Goal: Find contact information: Find contact information

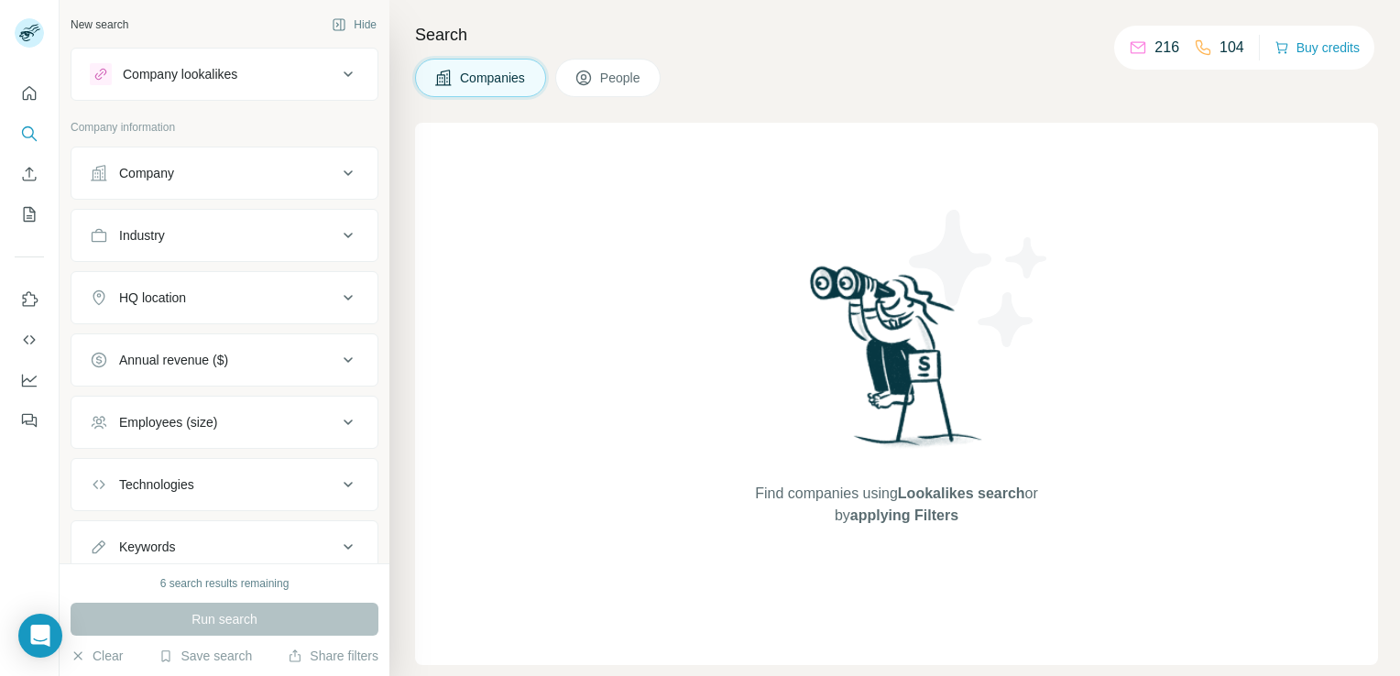
click at [182, 189] on button "Company" at bounding box center [224, 173] width 306 height 44
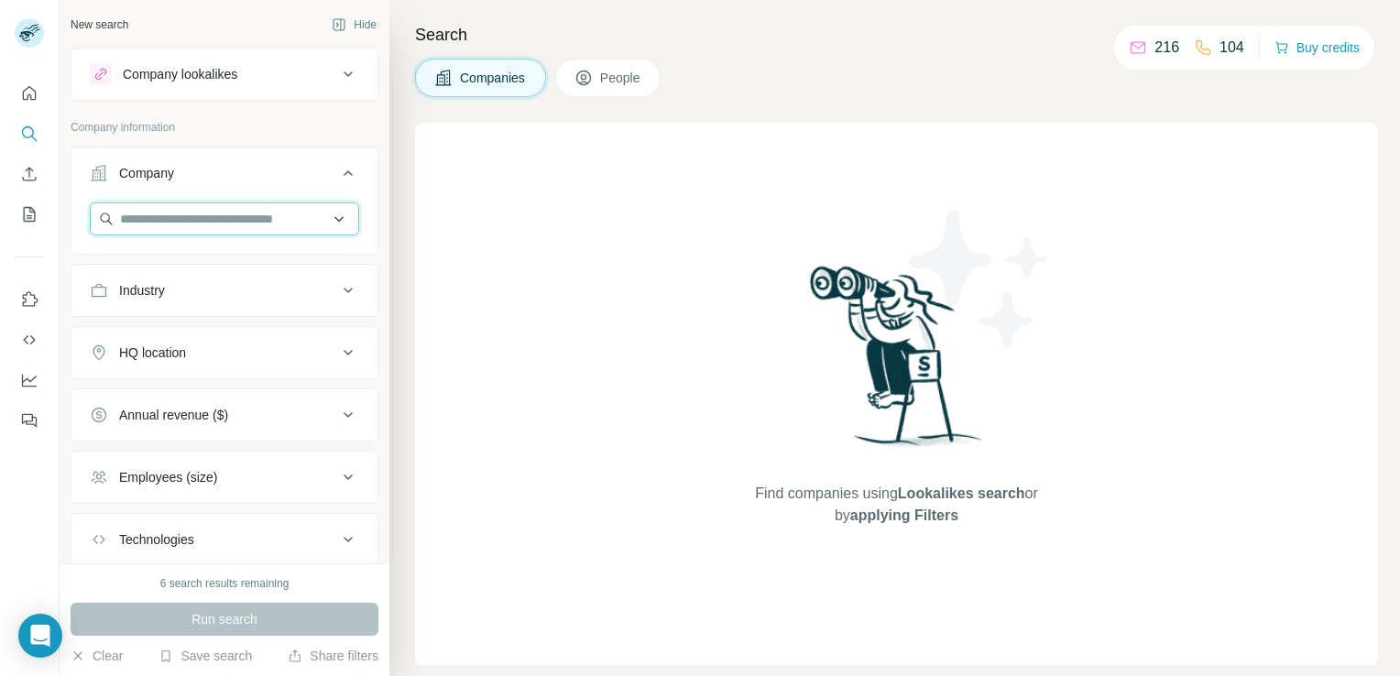
click at [169, 225] on input "text" at bounding box center [224, 219] width 269 height 33
paste input "**********"
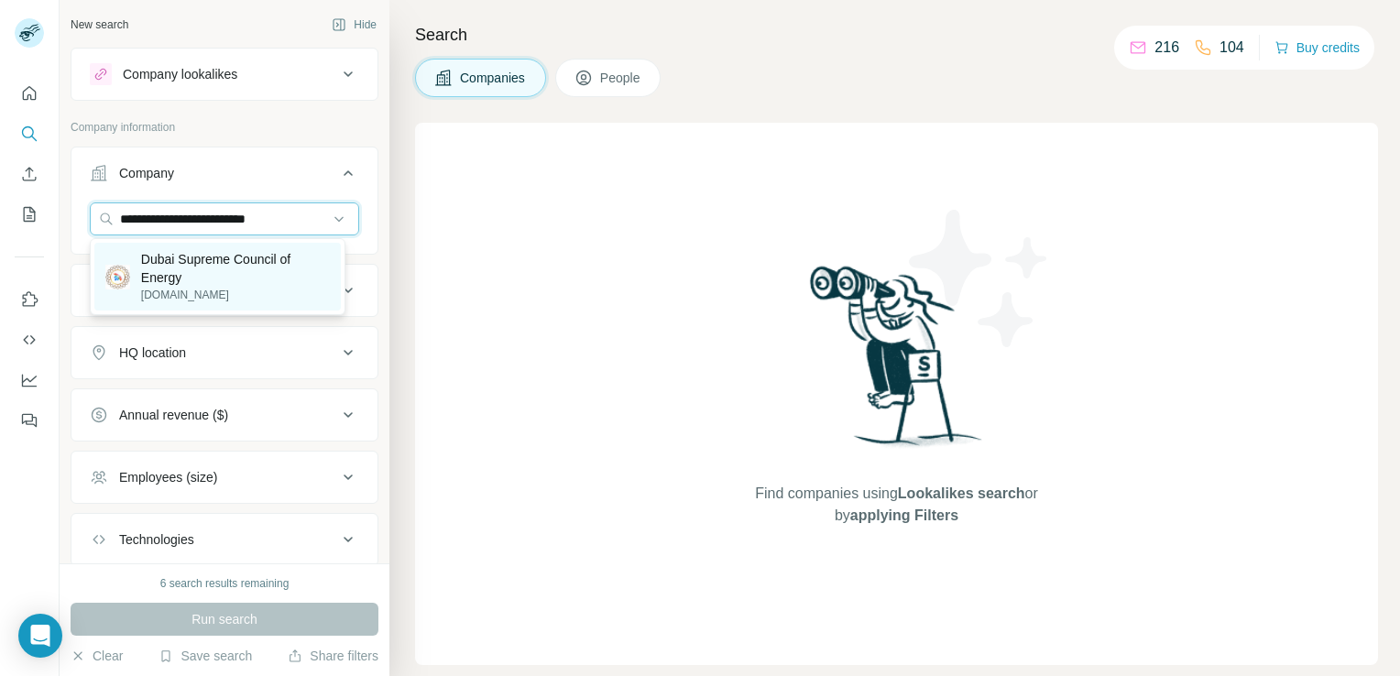
type input "**********"
click at [160, 280] on p "Dubai Supreme Council of Energy" at bounding box center [235, 268] width 189 height 37
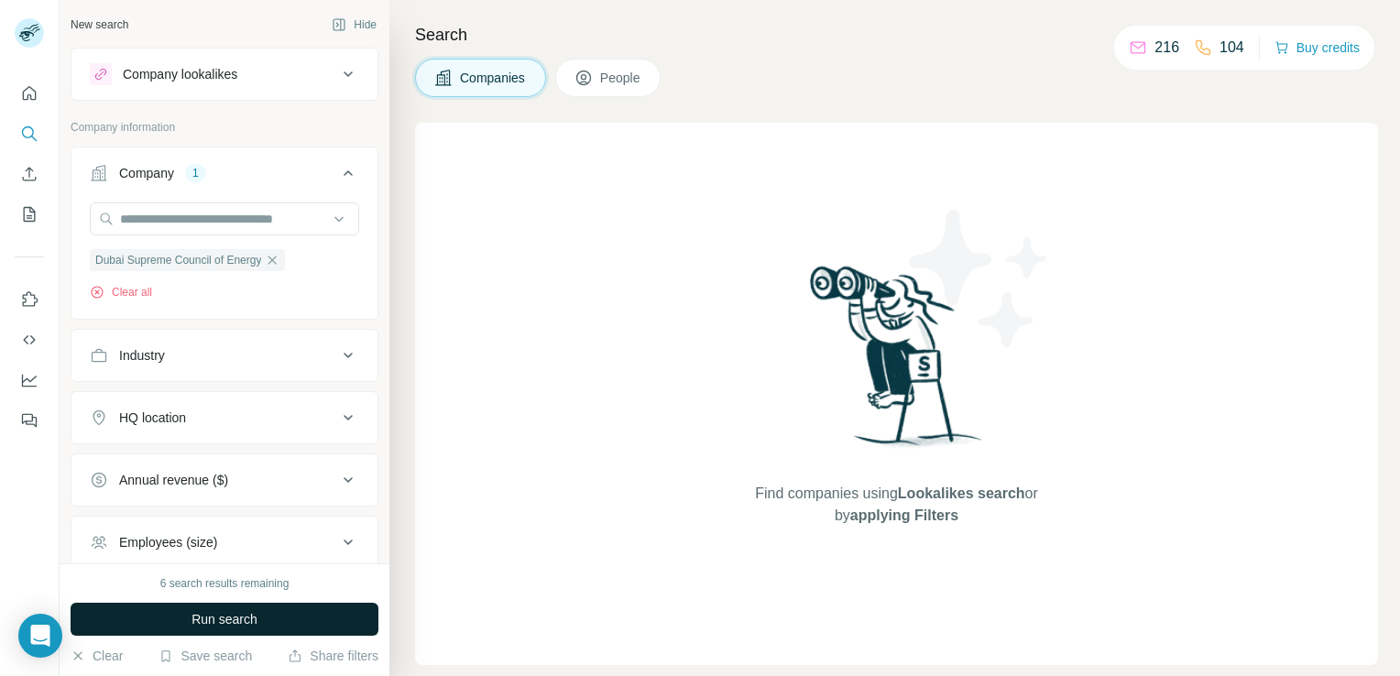
click at [226, 618] on span "Run search" at bounding box center [225, 619] width 66 height 18
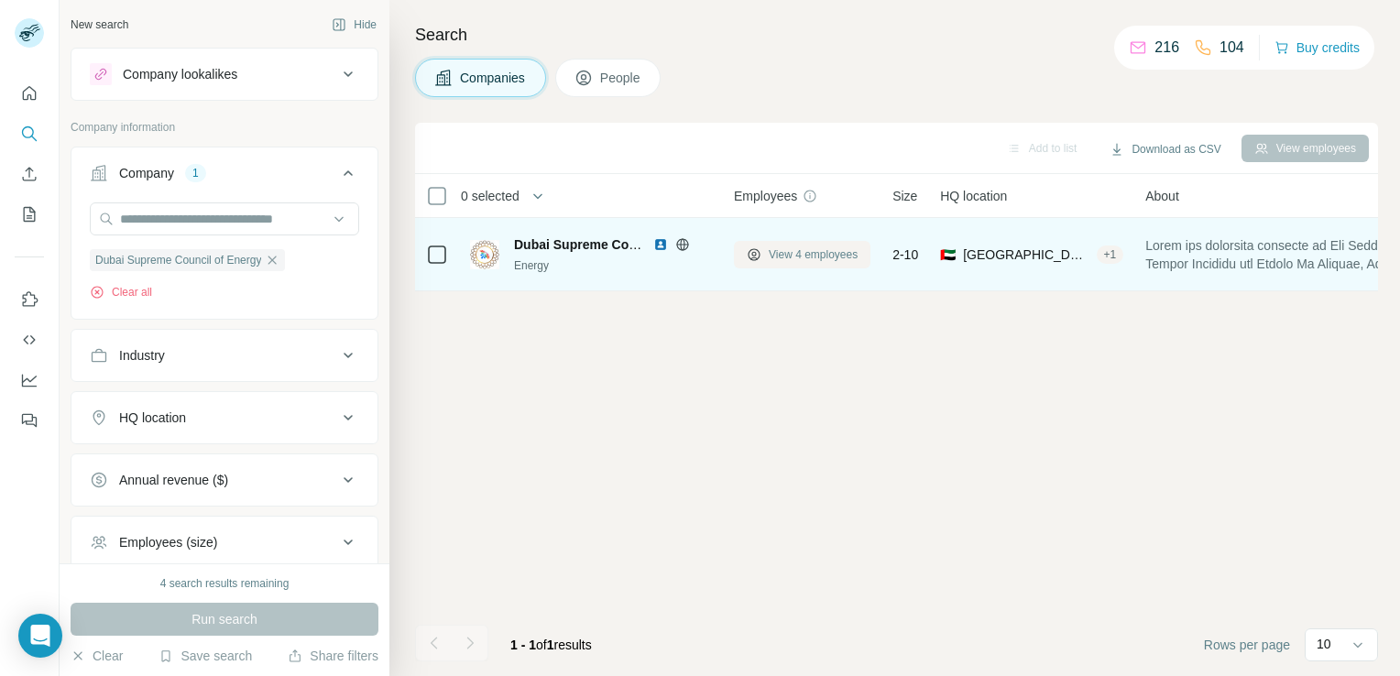
click at [800, 251] on span "View 4 employees" at bounding box center [813, 255] width 89 height 16
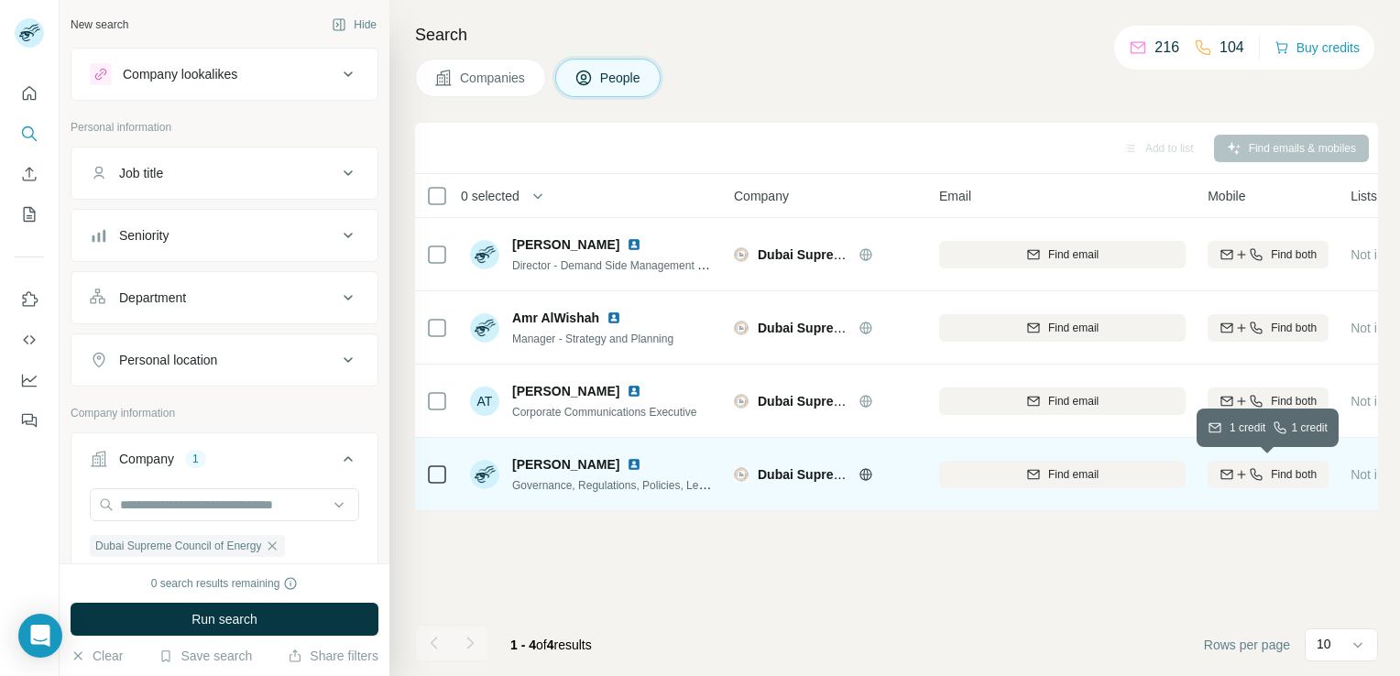
click at [1232, 463] on button "Find both" at bounding box center [1268, 474] width 121 height 27
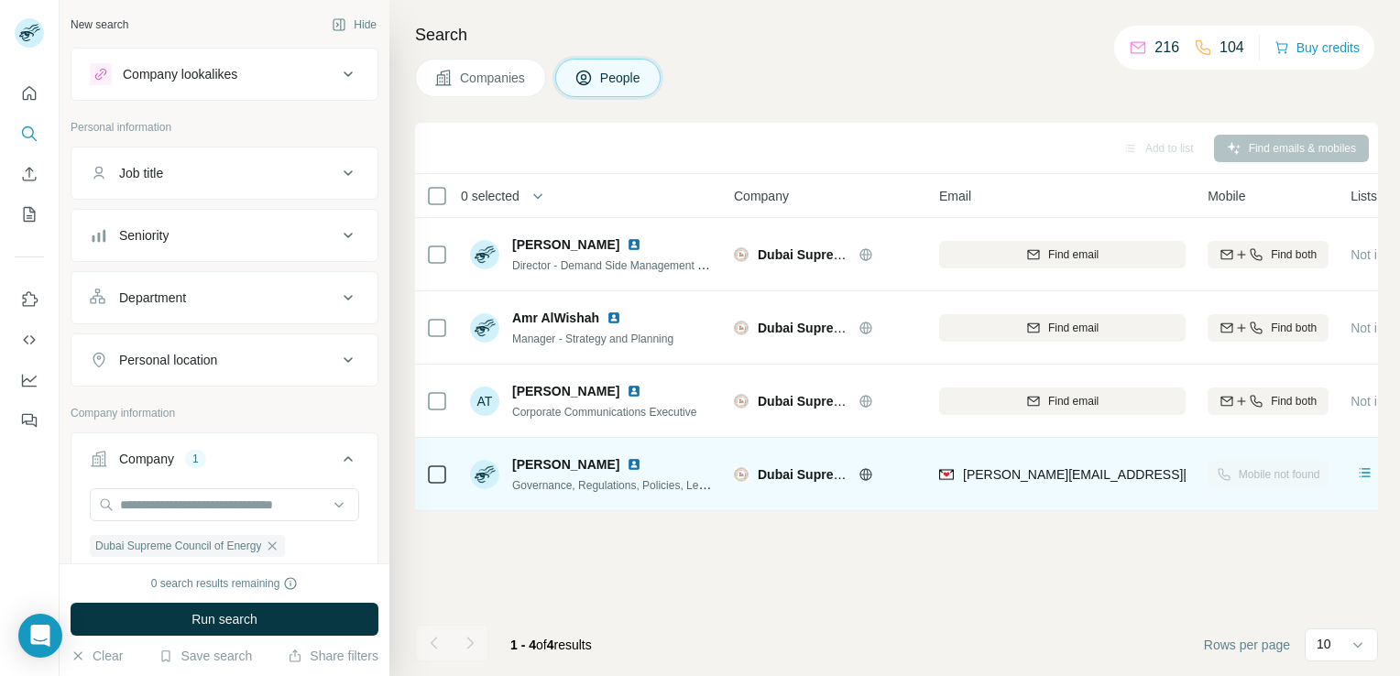
drag, startPoint x: 936, startPoint y: 520, endPoint x: 729, endPoint y: 549, distance: 209.2
click at [729, 549] on div "Add to list Find emails & mobiles 0 selected People Company Email Mobile Lists …" at bounding box center [896, 400] width 963 height 554
click at [627, 460] on img at bounding box center [634, 464] width 15 height 15
drag, startPoint x: 513, startPoint y: 466, endPoint x: 609, endPoint y: 466, distance: 95.3
click at [609, 466] on div "[PERSON_NAME]" at bounding box center [613, 464] width 202 height 18
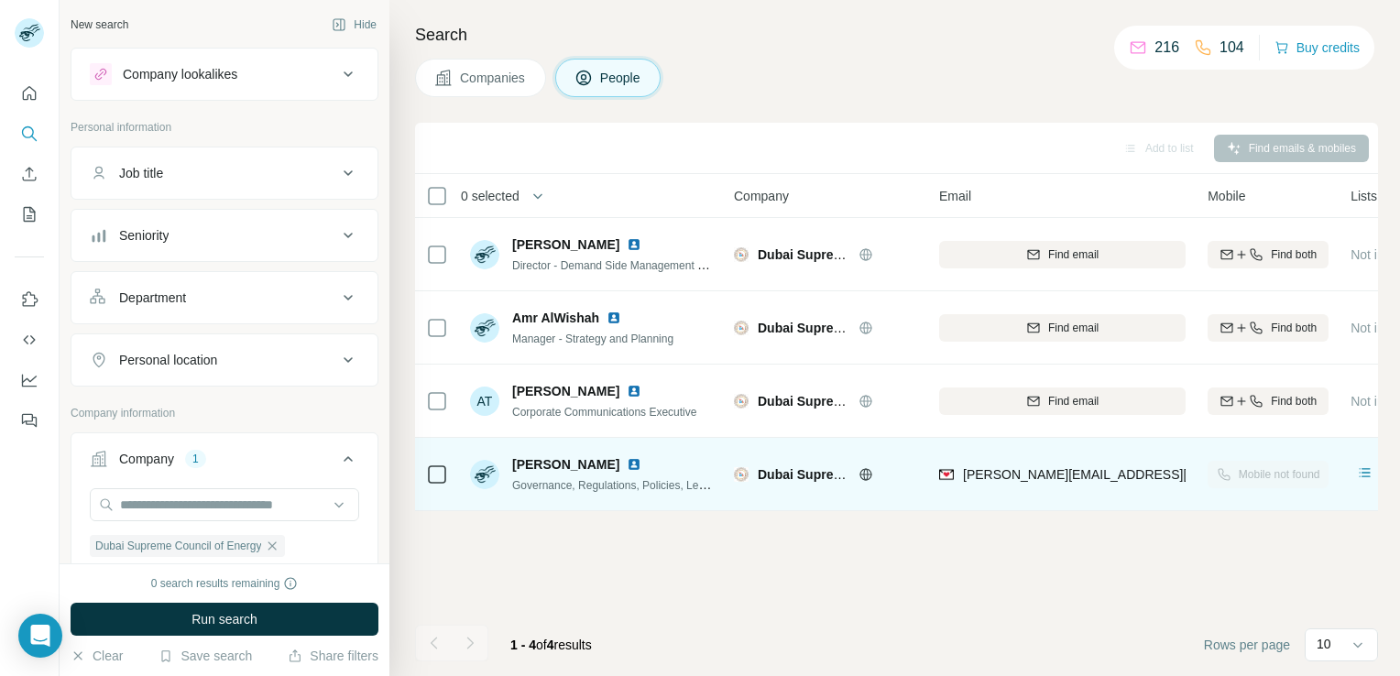
copy span "[PERSON_NAME]"
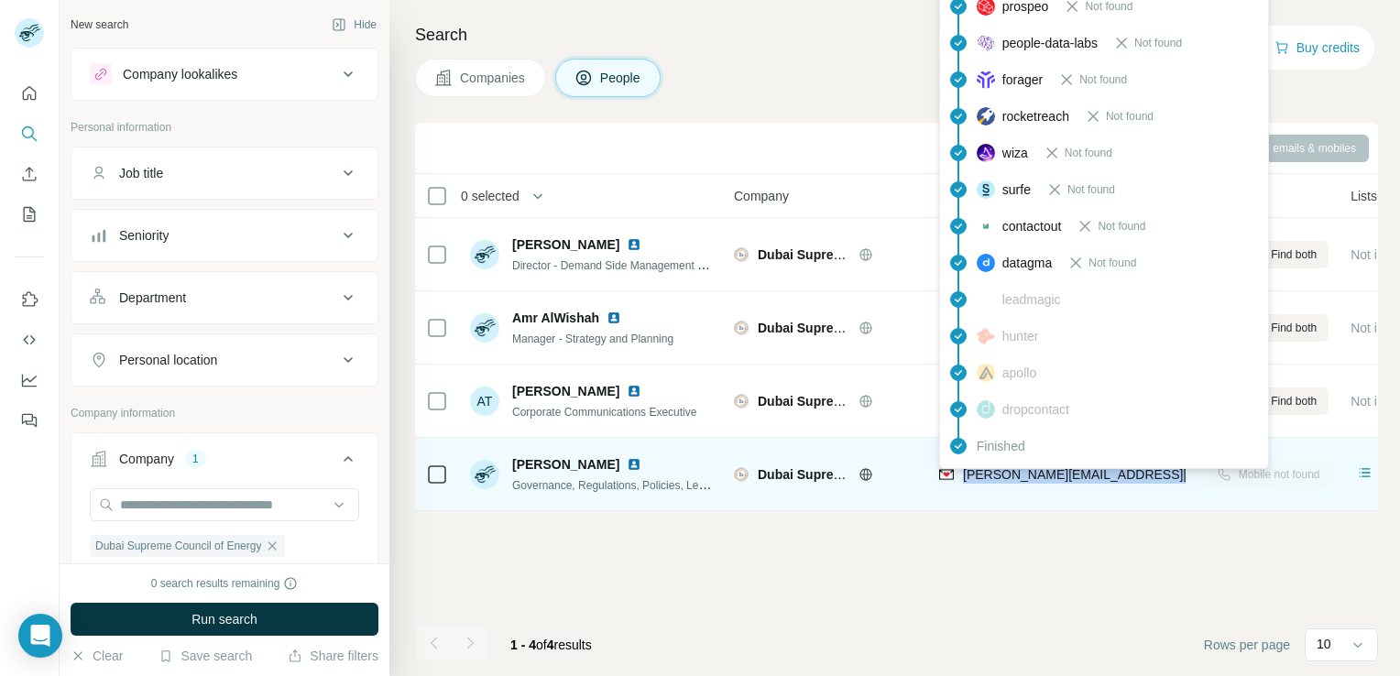
drag, startPoint x: 1166, startPoint y: 476, endPoint x: 960, endPoint y: 482, distance: 205.4
click at [960, 482] on div "[PERSON_NAME][EMAIL_ADDRESS][DOMAIN_NAME]" at bounding box center [1062, 474] width 247 height 50
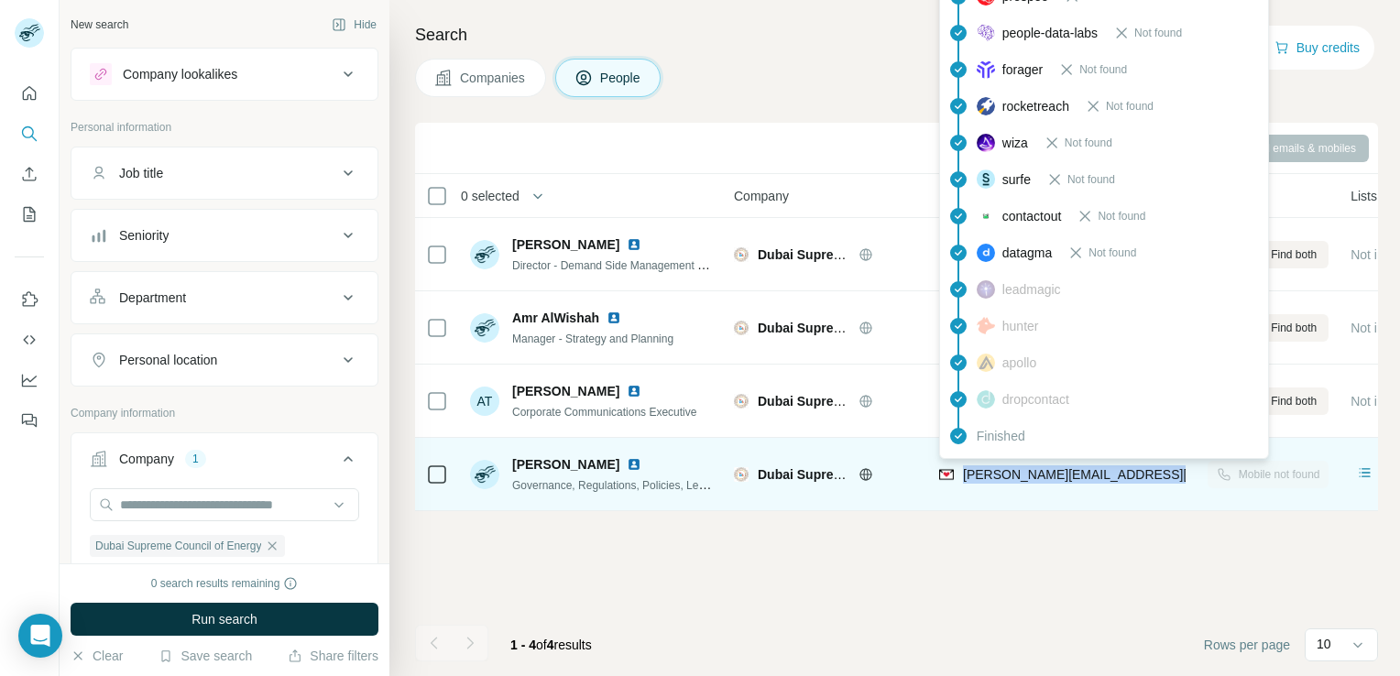
copy span "[PERSON_NAME][EMAIL_ADDRESS][DOMAIN_NAME]"
